Goal: Information Seeking & Learning: Learn about a topic

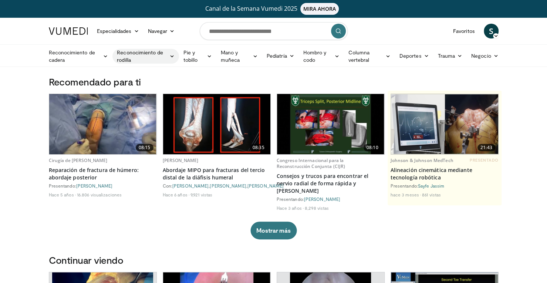
click at [172, 56] on icon at bounding box center [171, 56] width 5 height 5
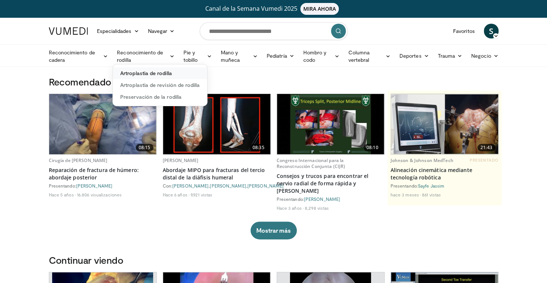
click at [159, 71] on font "Artroplastia de rodilla" at bounding box center [146, 73] width 52 height 6
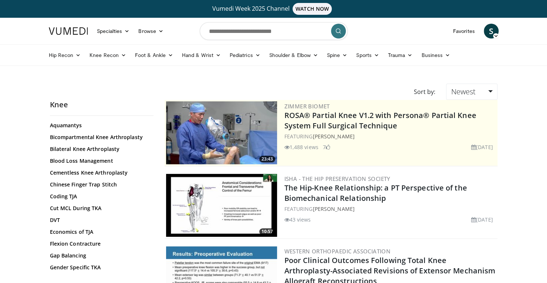
scroll to position [129, 0]
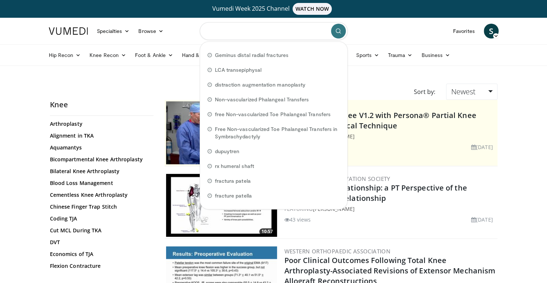
click at [227, 33] on input "Search topics, interventions" at bounding box center [274, 31] width 148 height 18
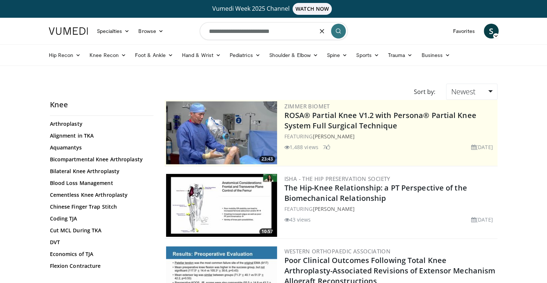
type input "**********"
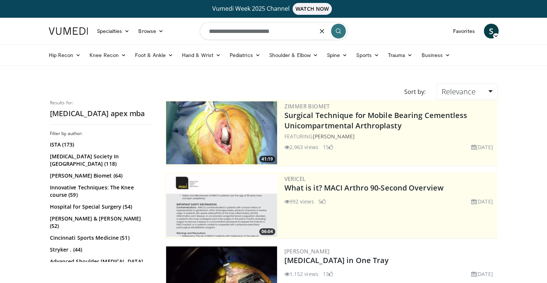
click at [290, 32] on input "**********" at bounding box center [274, 31] width 148 height 18
drag, startPoint x: 290, startPoint y: 32, endPoint x: 256, endPoint y: 30, distance: 33.7
click at [256, 30] on input "**********" at bounding box center [274, 31] width 148 height 18
type input "**********"
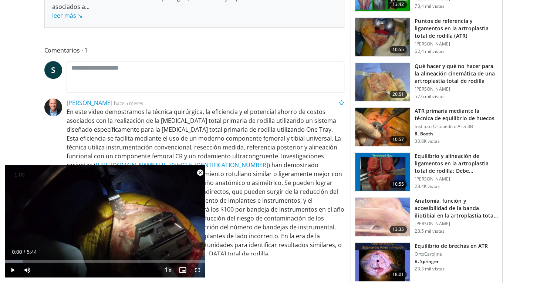
scroll to position [344, 0]
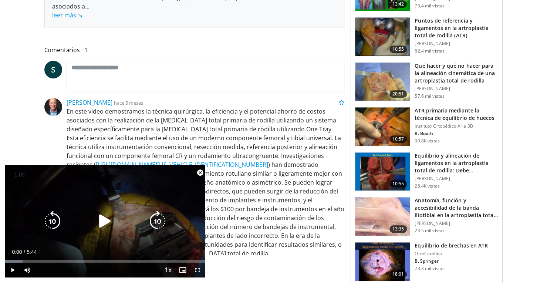
click at [102, 226] on icon "Video Player" at bounding box center [105, 221] width 21 height 21
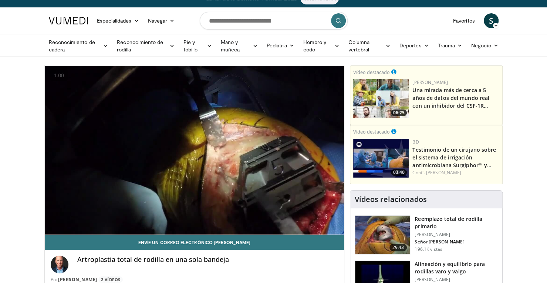
scroll to position [0, 0]
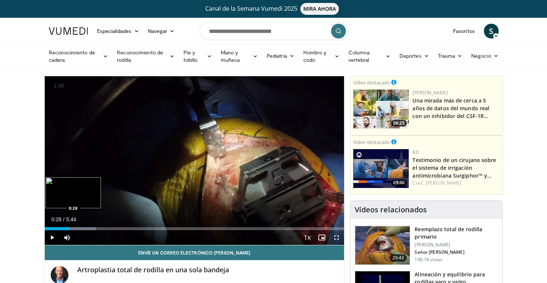
click at [69, 227] on div "Progress Bar" at bounding box center [71, 228] width 52 height 3
click at [81, 231] on video-js "**********" at bounding box center [195, 160] width 300 height 169
click at [85, 228] on div "Loaded : 28.82% 0:46 0:46" at bounding box center [195, 228] width 300 height 3
click at [92, 228] on div "Progress Bar" at bounding box center [99, 228] width 79 height 3
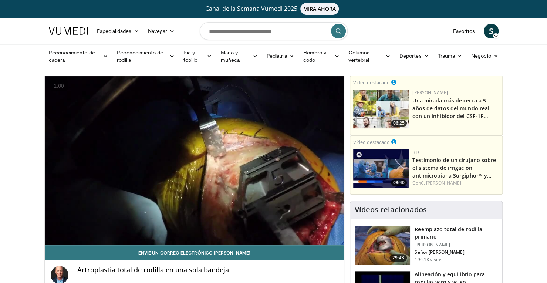
click at [352, 202] on div "Vídeos relacionados" at bounding box center [426, 210] width 152 height 18
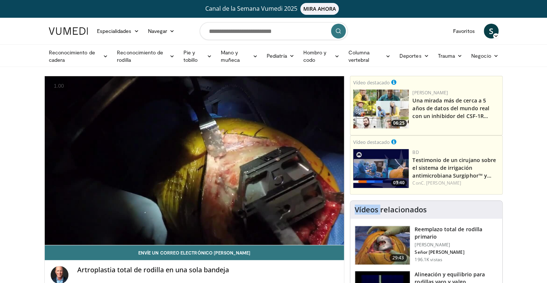
click at [352, 202] on div "Vídeos relacionados" at bounding box center [426, 210] width 152 height 18
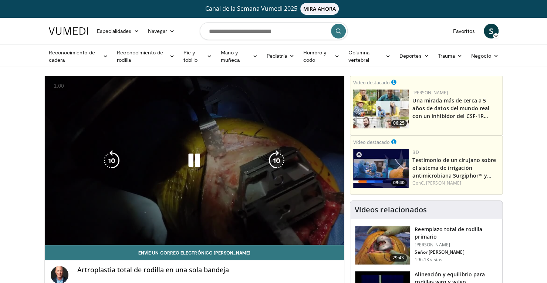
drag, startPoint x: 352, startPoint y: 202, endPoint x: 309, endPoint y: 182, distance: 47.3
click at [309, 182] on div "10 seconds Tap to unmute" at bounding box center [195, 160] width 300 height 169
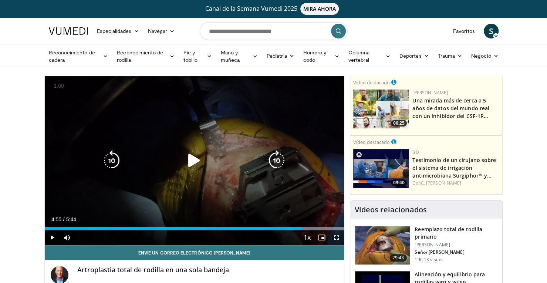
click at [309, 182] on div "10 seconds Tap to unmute" at bounding box center [195, 160] width 300 height 169
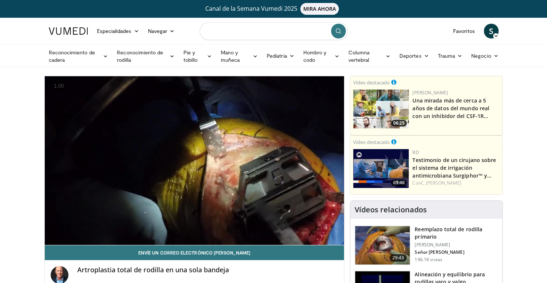
click at [289, 30] on input "Buscar temas, intervenciones" at bounding box center [274, 31] width 148 height 18
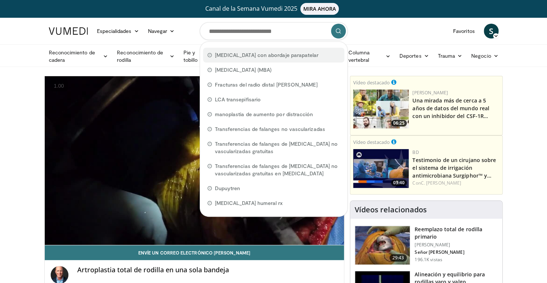
click at [292, 53] on font "artroplastia de rodilla con abordaje parapatelar" at bounding box center [267, 55] width 104 height 6
type input "**********"
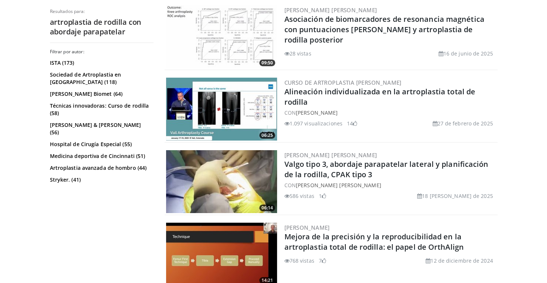
scroll to position [1403, 0]
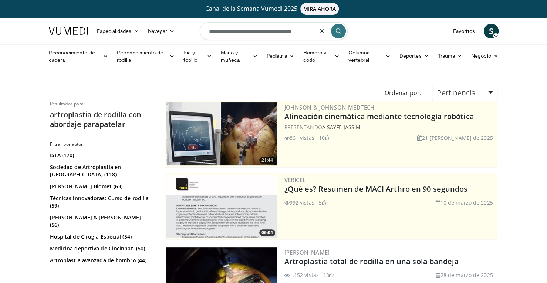
click at [289, 32] on input "**********" at bounding box center [274, 31] width 148 height 18
type input "**********"
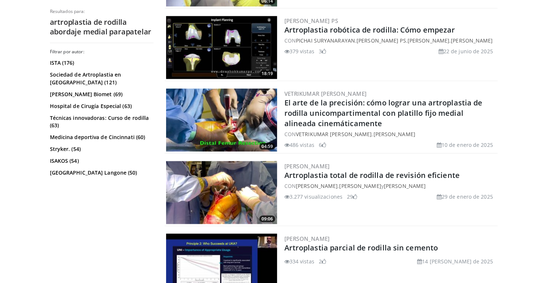
scroll to position [739, 0]
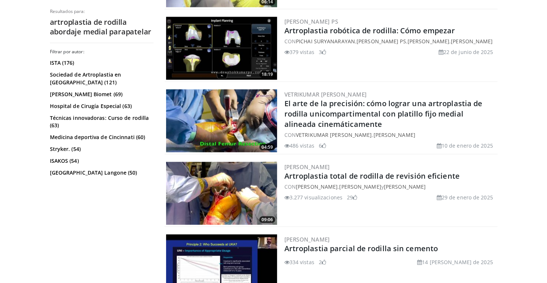
click at [262, 188] on img at bounding box center [221, 193] width 111 height 63
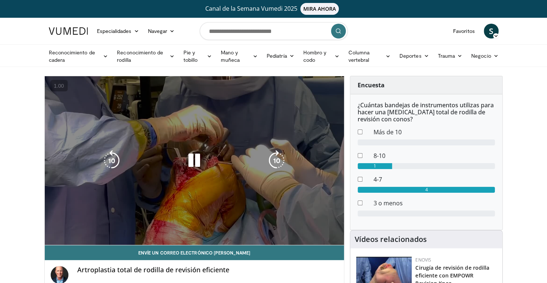
click at [71, 228] on video-js "**********" at bounding box center [195, 160] width 300 height 169
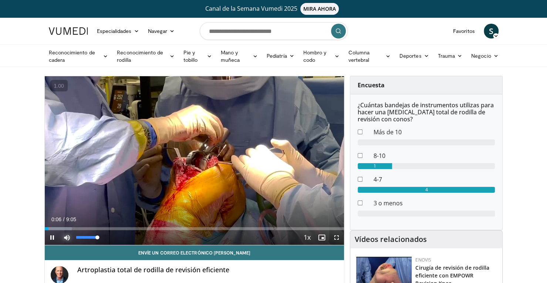
click at [73, 230] on span "Video Player" at bounding box center [67, 237] width 15 height 15
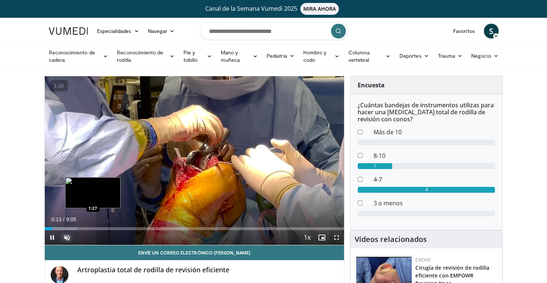
click at [93, 228] on div "Loaded : 10.90% 0:13 1:27" at bounding box center [195, 228] width 300 height 3
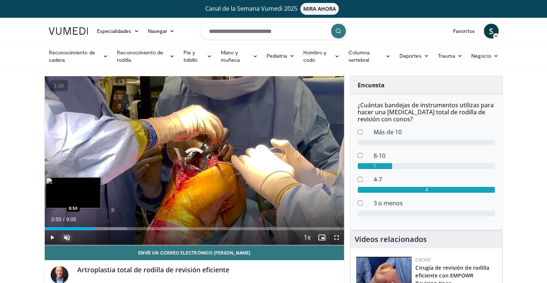
click at [72, 227] on div "1:30" at bounding box center [70, 228] width 50 height 3
click at [60, 227] on div "Loaded : 0.00% 0:27 0:27" at bounding box center [195, 228] width 300 height 3
click at [64, 228] on div "Loaded : 16.35% 0:35 0:35" at bounding box center [195, 228] width 300 height 3
click at [68, 229] on div "Loaded : 18.17% 0:36 0:44" at bounding box center [195, 228] width 300 height 3
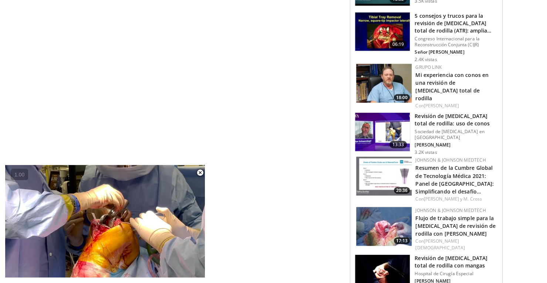
scroll to position [916, 0]
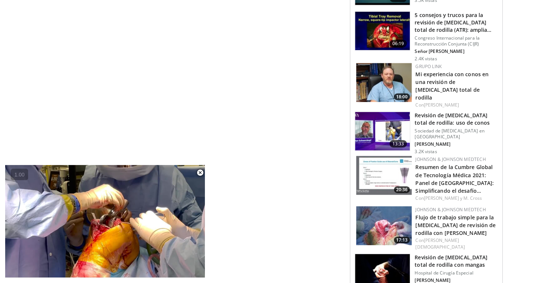
click at [393, 16] on img at bounding box center [382, 31] width 55 height 38
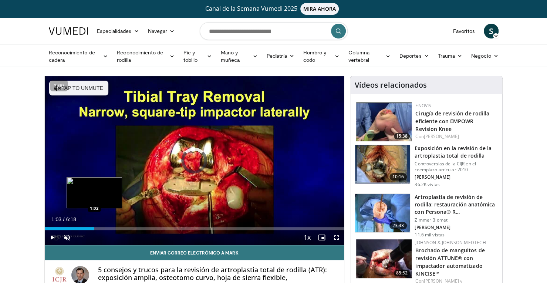
click at [94, 227] on div "Loaded : 0.00% 1:03 1:02" at bounding box center [195, 228] width 300 height 3
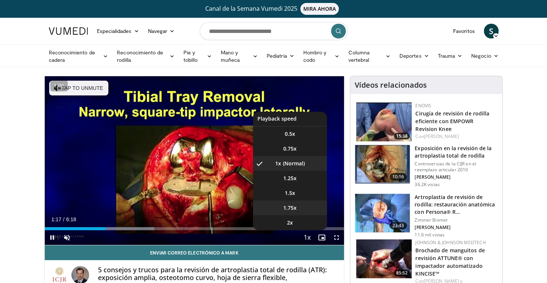
click at [299, 204] on li "1.75x" at bounding box center [290, 208] width 74 height 15
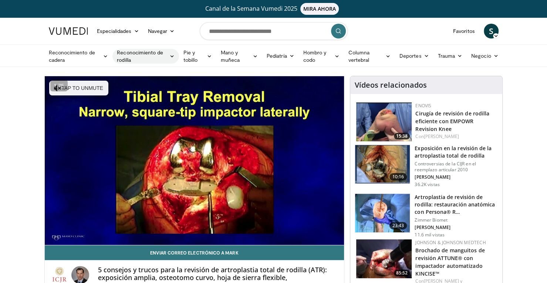
click at [148, 55] on font "Reconocimiento de rodilla" at bounding box center [142, 56] width 50 height 15
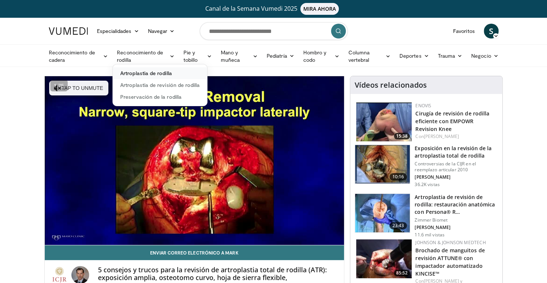
click at [159, 76] on link "Artroplastia de rodilla" at bounding box center [160, 73] width 94 height 12
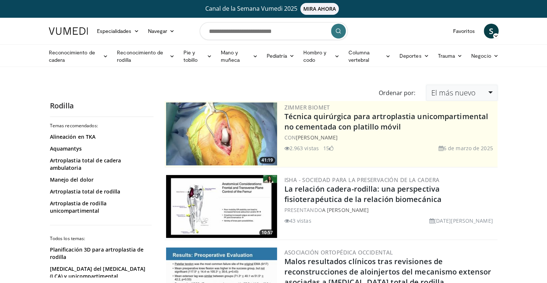
click at [483, 97] on link "El más nuevo" at bounding box center [461, 93] width 71 height 16
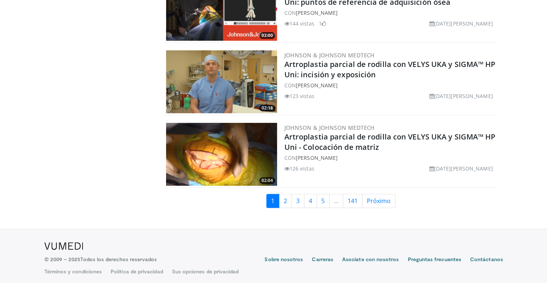
scroll to position [1796, 0]
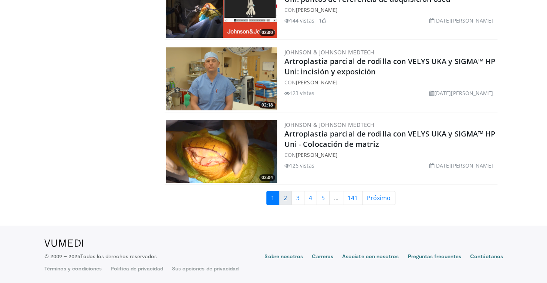
click at [286, 198] on font "2" at bounding box center [285, 198] width 3 height 8
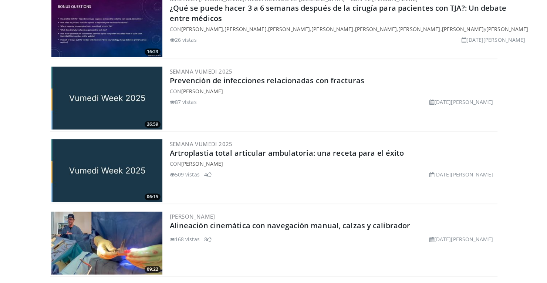
scroll to position [1805, 0]
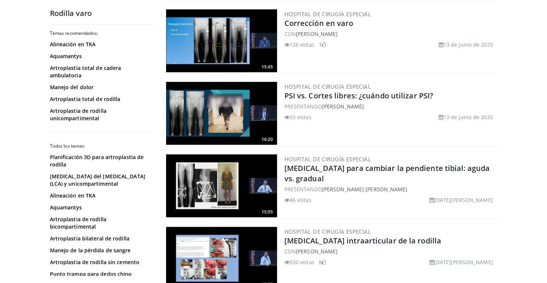
scroll to position [456, 0]
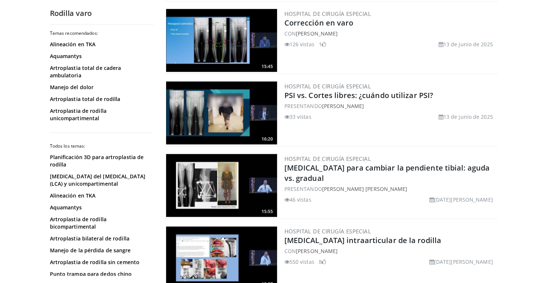
click at [221, 34] on img at bounding box center [221, 40] width 111 height 63
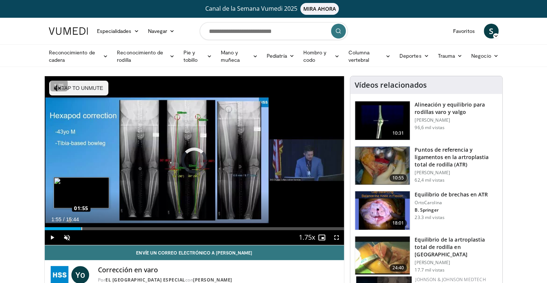
click at [81, 228] on div "Loaded : 0.00% 01:55 01:55" at bounding box center [195, 228] width 300 height 3
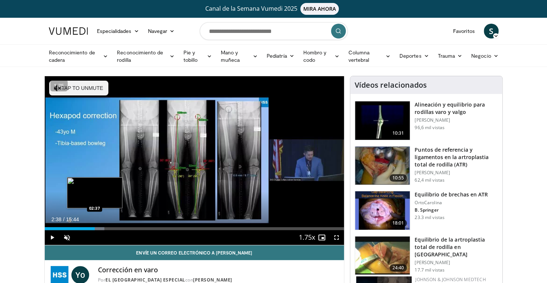
click at [95, 227] on div "Loaded : 19.95% 02:38 02:37" at bounding box center [195, 228] width 300 height 3
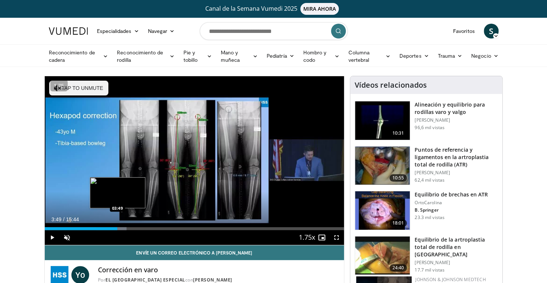
click at [117, 229] on div "Progress Bar" at bounding box center [111, 228] width 30 height 3
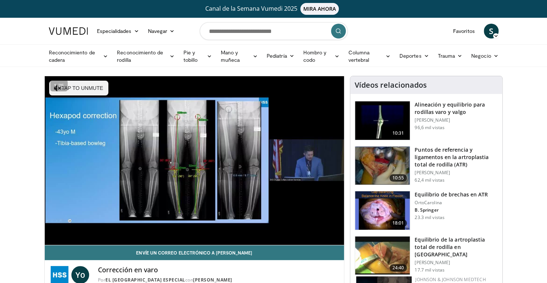
click at [139, 227] on video-js "**********" at bounding box center [195, 160] width 300 height 169
click at [164, 228] on video-js "**********" at bounding box center [195, 160] width 300 height 169
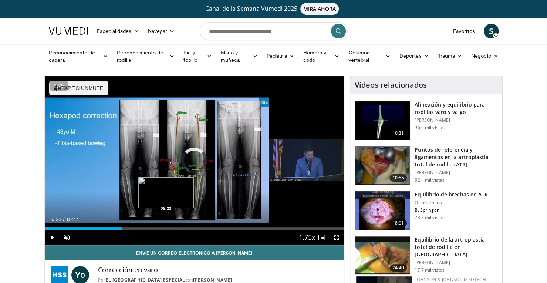
click at [166, 229] on div "Loaded : 0.00% 04:03 06:22" at bounding box center [195, 228] width 300 height 3
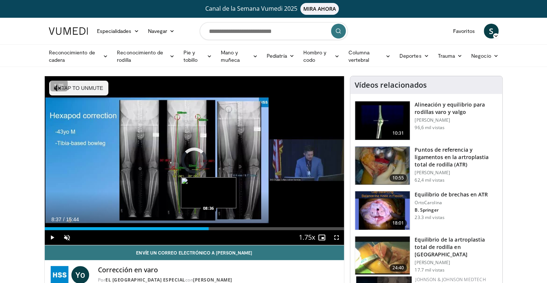
click at [209, 228] on div "Loaded : 0.00% 08:37 08:36" at bounding box center [195, 228] width 300 height 3
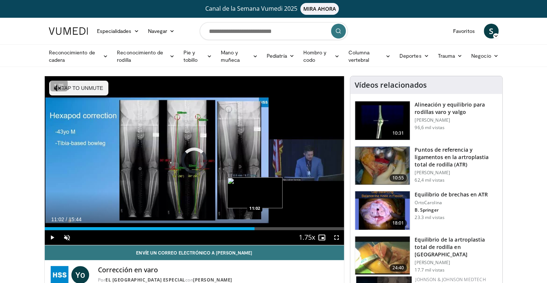
click at [255, 226] on div "Loaded : 61.97% 11:02 11:02" at bounding box center [195, 226] width 300 height 7
click at [247, 228] on div "Loaded : 77.30% 11:05 10:37" at bounding box center [195, 228] width 300 height 3
click at [299, 227] on div "Loaded : 75.62% 13:23 13:23" at bounding box center [195, 228] width 300 height 3
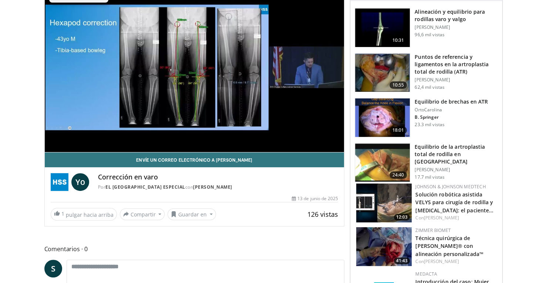
scroll to position [93, 0]
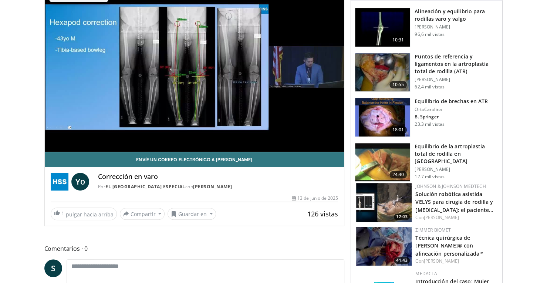
click at [385, 156] on img at bounding box center [382, 162] width 55 height 38
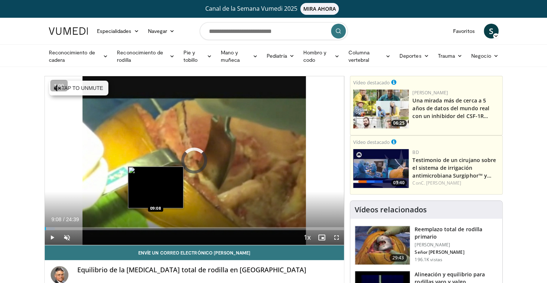
click at [155, 227] on div "Loaded : 3.35% 09:08 09:08" at bounding box center [195, 228] width 300 height 3
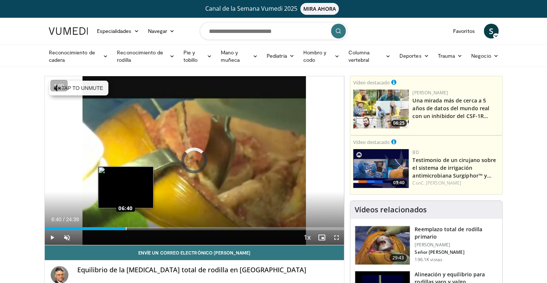
click at [125, 227] on div "Loaded : 0.00% 09:12 06:40" at bounding box center [195, 228] width 300 height 3
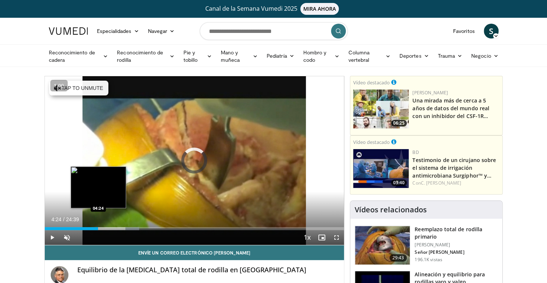
click at [98, 228] on div "Loaded : 31.50% 04:24 04:24" at bounding box center [195, 228] width 300 height 3
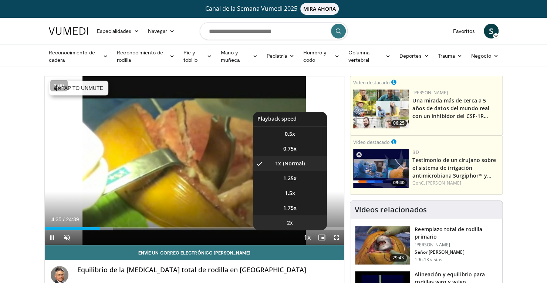
click at [292, 219] on span "2x" at bounding box center [290, 222] width 6 height 7
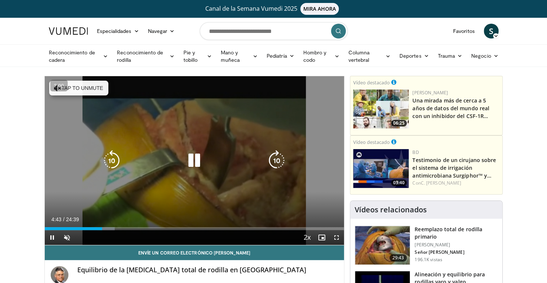
click at [275, 155] on icon "Video Player" at bounding box center [276, 160] width 21 height 21
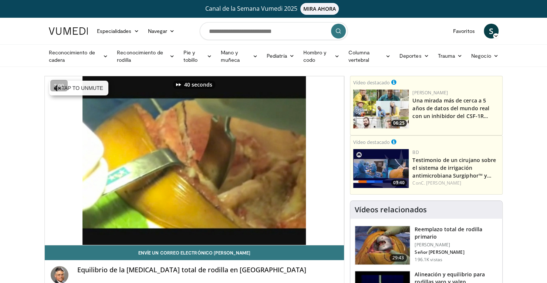
click at [361, 246] on img at bounding box center [382, 245] width 55 height 38
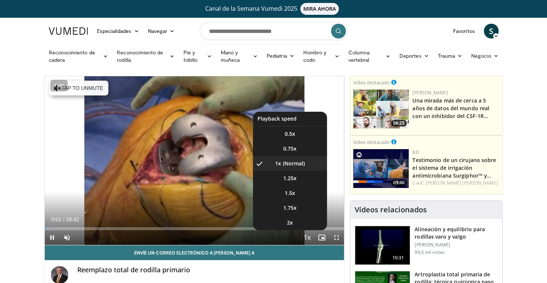
click at [308, 235] on span "Video Player" at bounding box center [307, 238] width 10 height 15
click at [300, 205] on li "1.75x" at bounding box center [290, 208] width 74 height 15
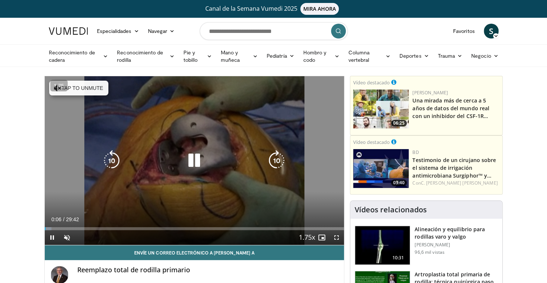
click at [277, 154] on icon "Video Player" at bounding box center [276, 160] width 21 height 21
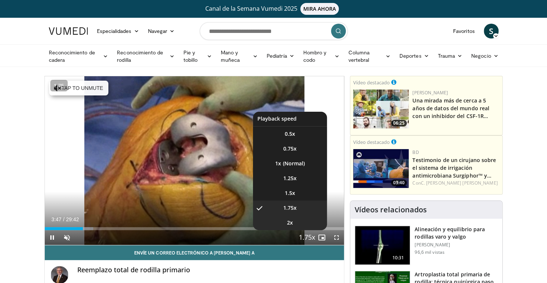
click at [293, 219] on span "2x" at bounding box center [290, 222] width 6 height 7
